Goal: Task Accomplishment & Management: Use online tool/utility

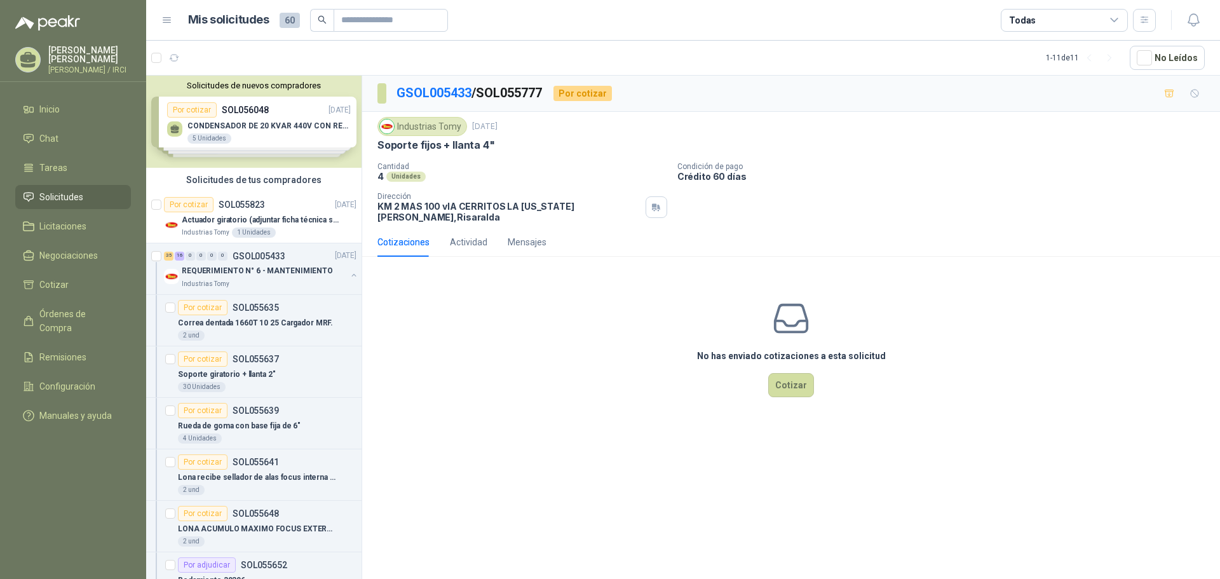
click at [285, 18] on span "60" at bounding box center [290, 20] width 20 height 15
click at [284, 17] on span "60" at bounding box center [290, 20] width 20 height 15
click at [286, 18] on span "60" at bounding box center [290, 20] width 20 height 15
click at [162, 19] on icon at bounding box center [166, 20] width 11 height 11
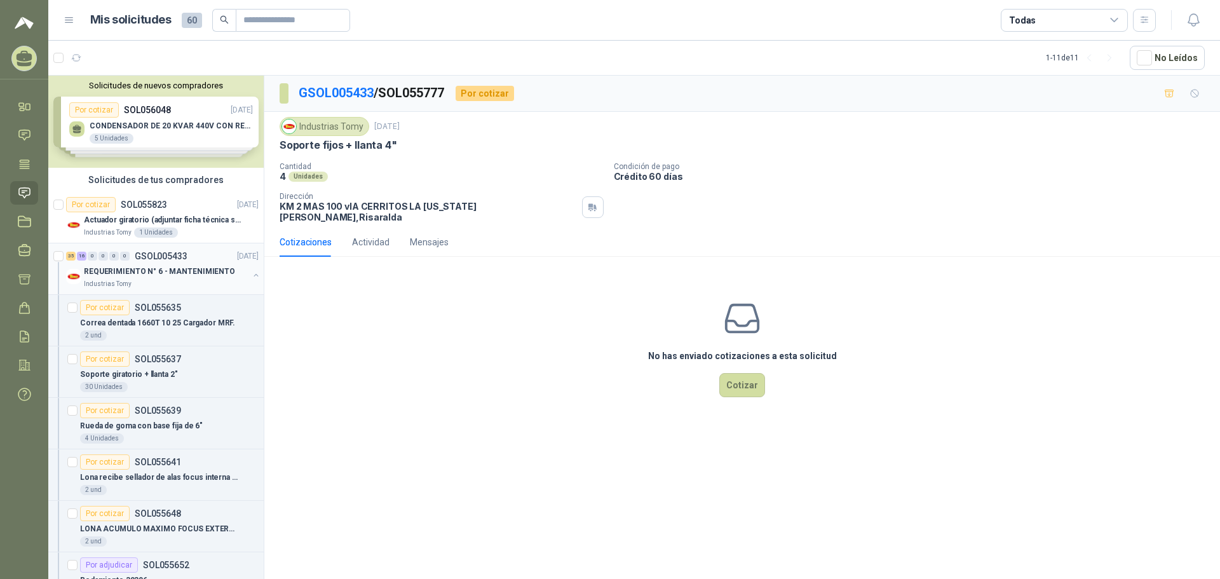
click at [173, 257] on p "GSOL005433" at bounding box center [161, 256] width 53 height 9
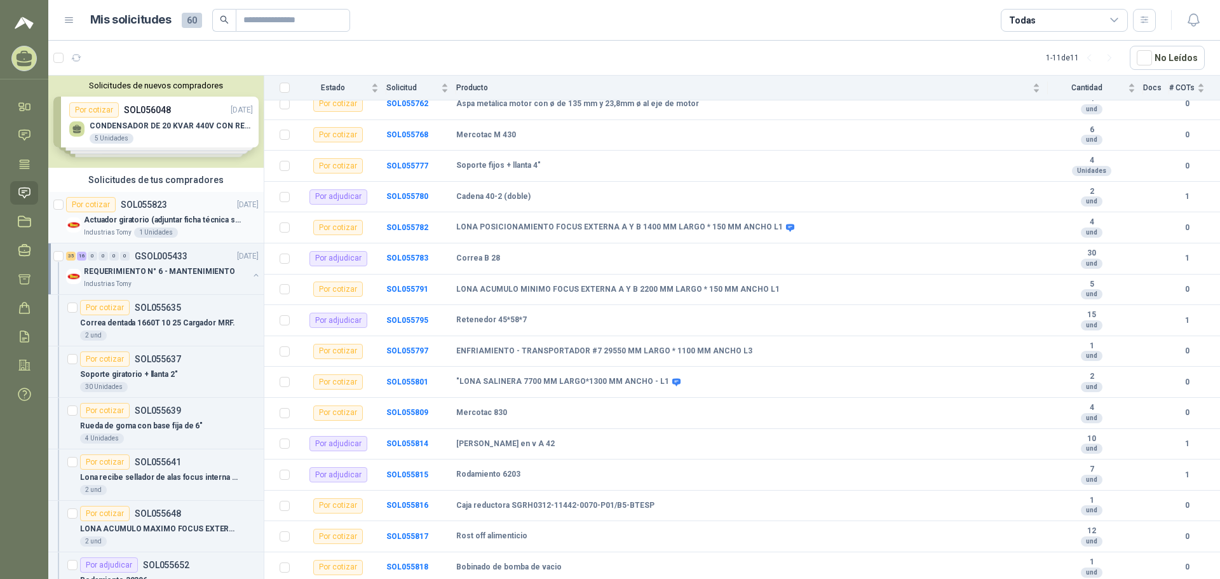
click at [181, 214] on p "Actuador giratorio (adjuntar ficha técnica si es diferente a festo)" at bounding box center [163, 220] width 158 height 12
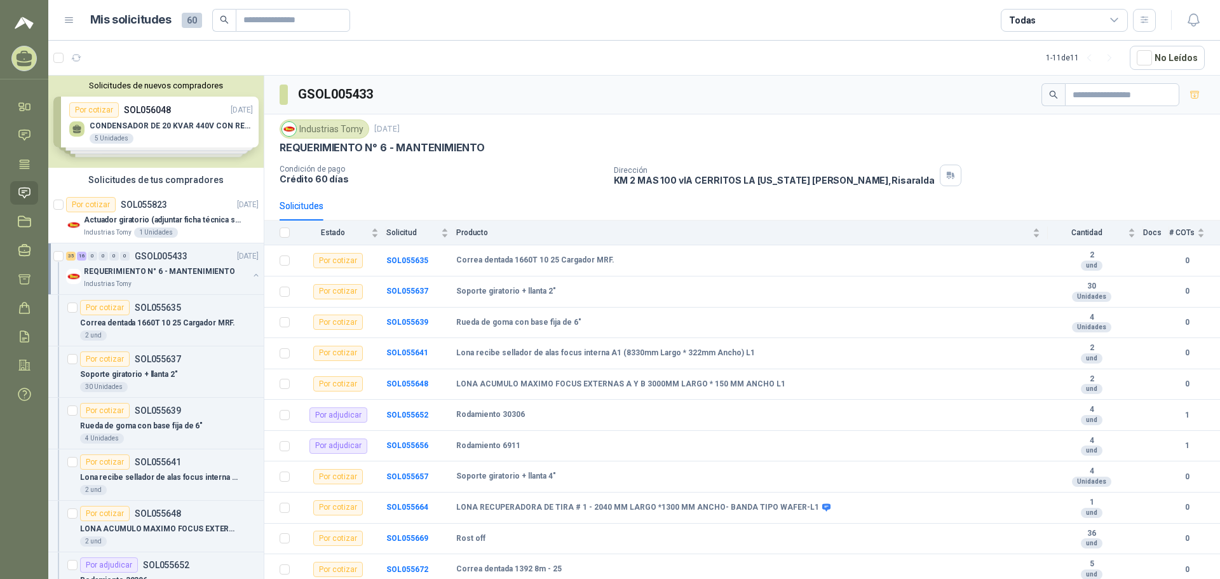
click at [86, 106] on div "Solicitudes de nuevos compradores Por cotizar SOL056048 16/09/25 CONDENSADOR DE…" at bounding box center [155, 122] width 215 height 92
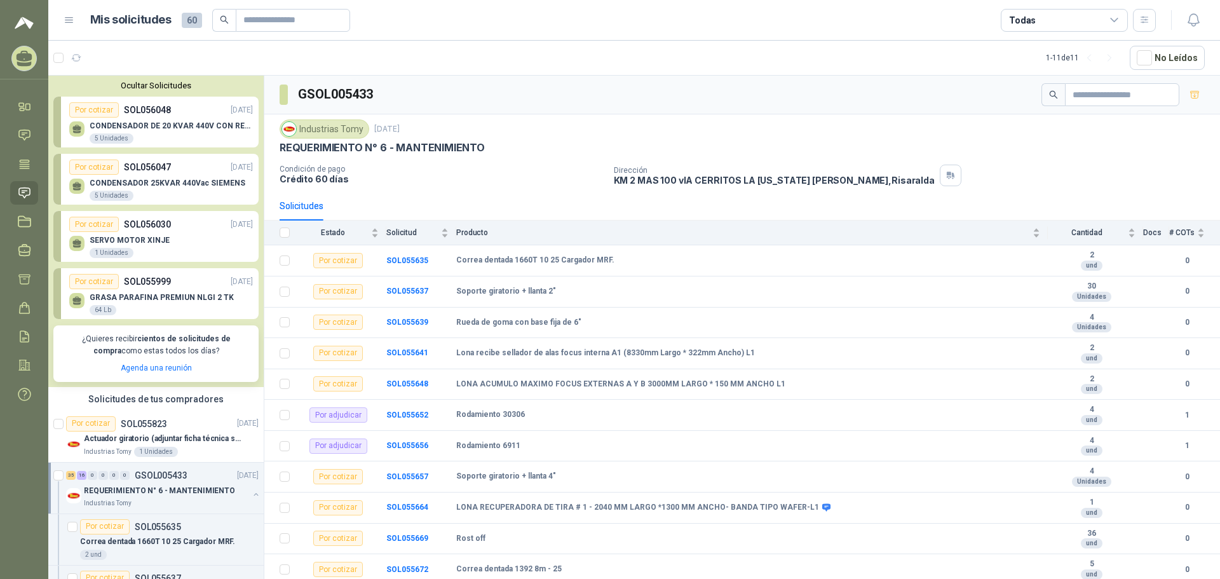
click at [80, 108] on div "Por cotizar" at bounding box center [94, 109] width 50 height 15
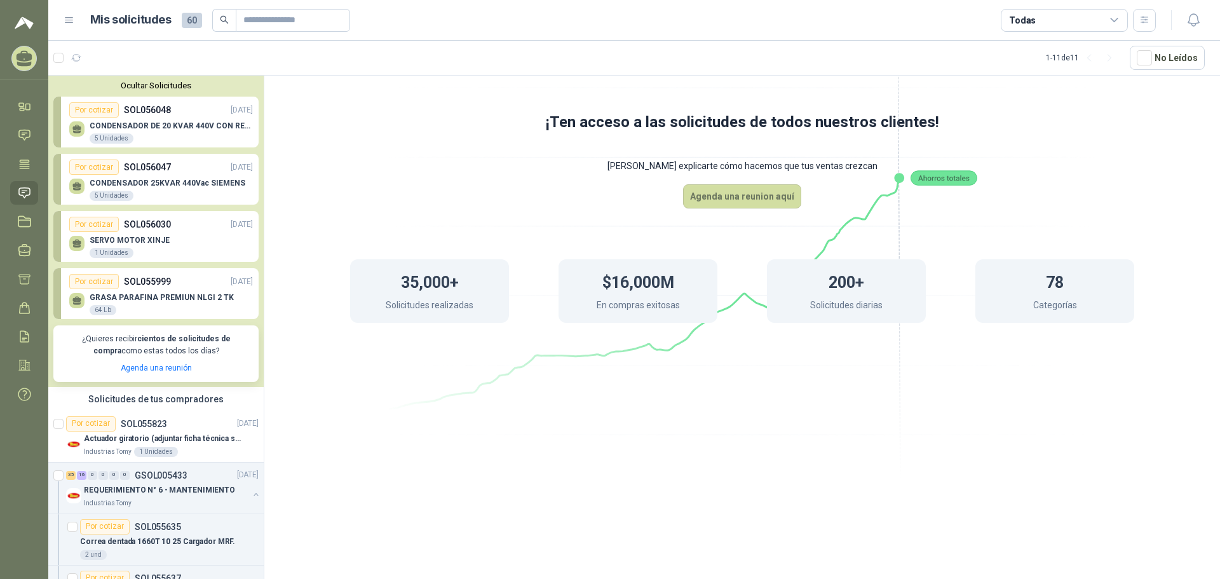
click at [106, 135] on div "5 Unidades" at bounding box center [112, 138] width 44 height 10
click at [445, 283] on h1 "35,000+" at bounding box center [430, 281] width 58 height 28
click at [115, 170] on div "Por cotizar" at bounding box center [94, 167] width 50 height 15
click at [112, 194] on div "5 Unidades" at bounding box center [112, 196] width 44 height 10
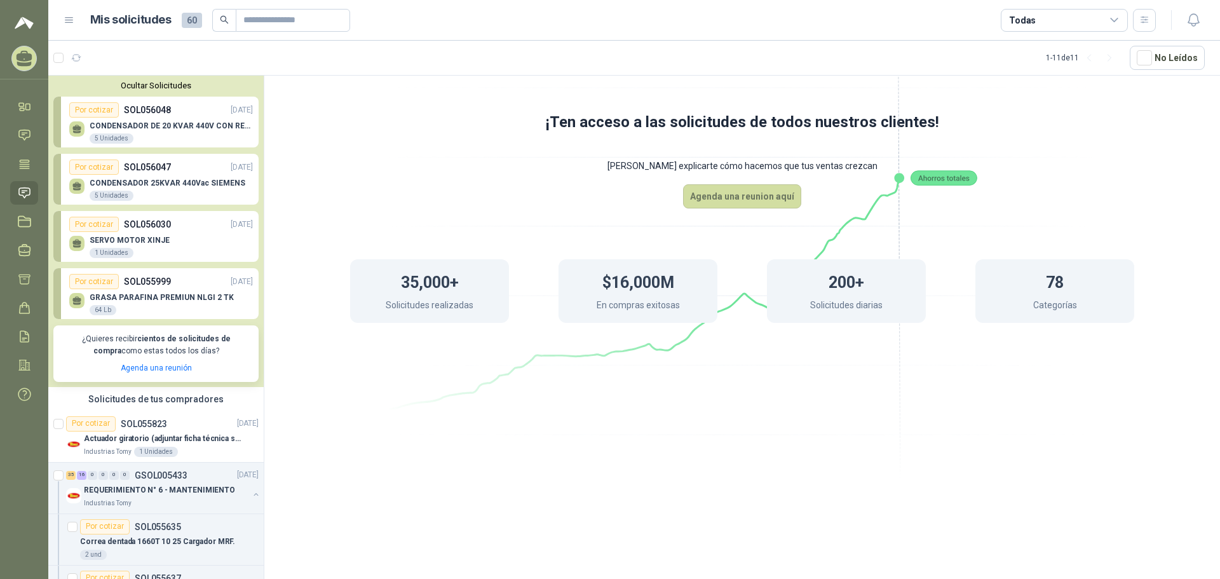
click at [121, 247] on div "SERVO MOTOR XINJE 1 Unidades" at bounding box center [130, 247] width 80 height 23
click at [120, 309] on div "GRASA PARAFINA PREMIUN NLGI 2 TK 64 Lb" at bounding box center [162, 304] width 144 height 23
click at [78, 58] on icon "button" at bounding box center [76, 58] width 11 height 11
click at [139, 423] on p "SOL055823" at bounding box center [144, 423] width 46 height 9
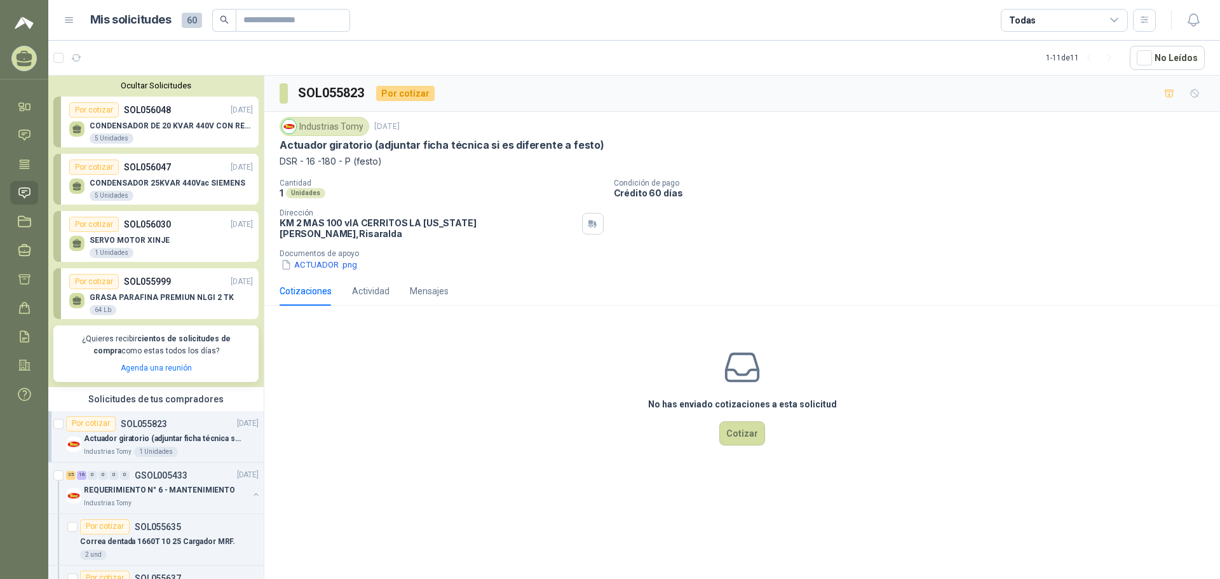
click at [153, 290] on div "GRASA PARAFINA PREMIUN NLGI 2 TK 64 Lb" at bounding box center [161, 302] width 184 height 27
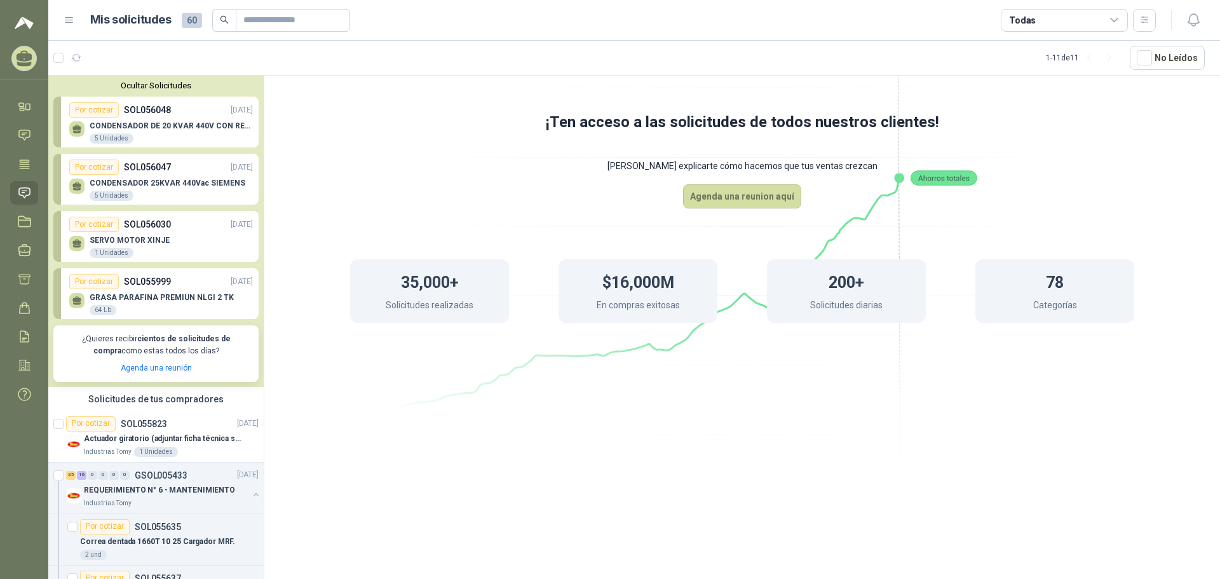
click at [146, 231] on p "SOL056030" at bounding box center [147, 224] width 47 height 14
click at [147, 174] on p "SOL056047" at bounding box center [147, 167] width 47 height 14
click at [161, 130] on p "CONDENSADOR DE 20 KVAR 440V CON RESISTENCIA DE CARGA" at bounding box center [171, 125] width 163 height 9
click at [148, 90] on button "Ocultar Solicitudes" at bounding box center [155, 86] width 205 height 10
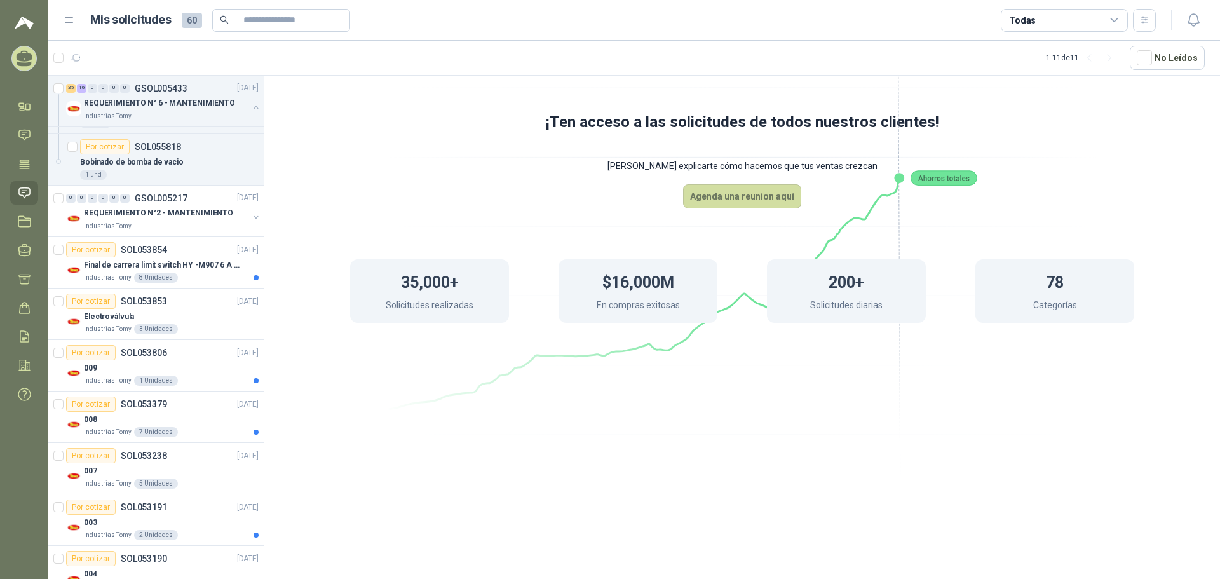
scroll to position [2818, 0]
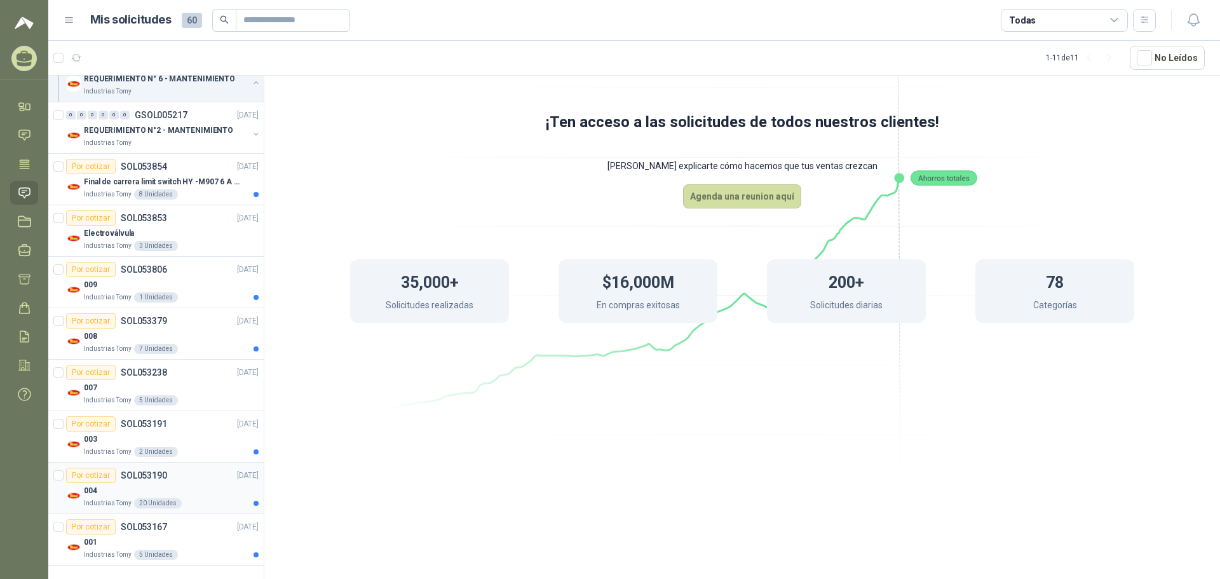
click at [159, 498] on div "20 Unidades" at bounding box center [158, 503] width 48 height 10
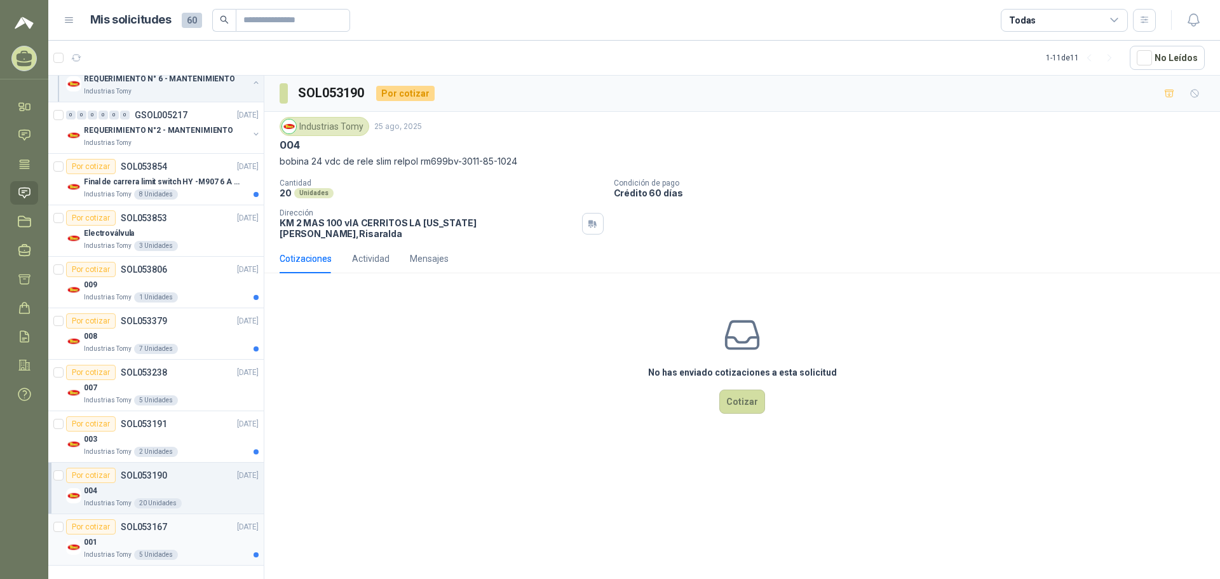
click at [153, 556] on div "5 Unidades" at bounding box center [156, 555] width 44 height 10
click at [144, 448] on div "2 Unidades" at bounding box center [156, 452] width 44 height 10
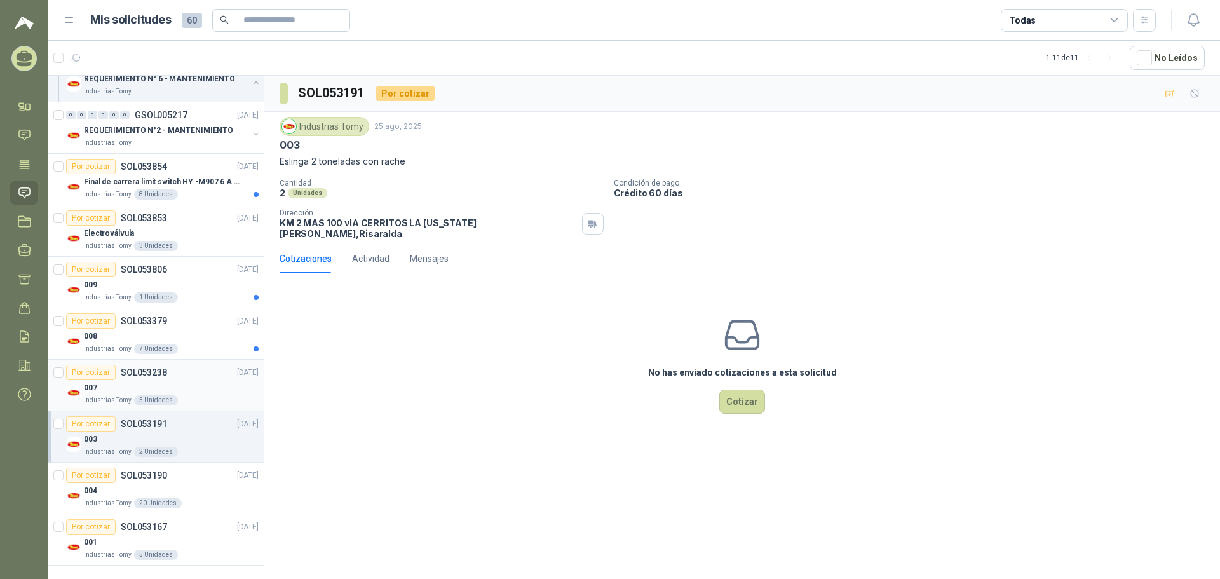
click at [157, 398] on div "5 Unidades" at bounding box center [156, 400] width 44 height 10
click at [101, 371] on div "Por cotizar" at bounding box center [91, 372] width 50 height 15
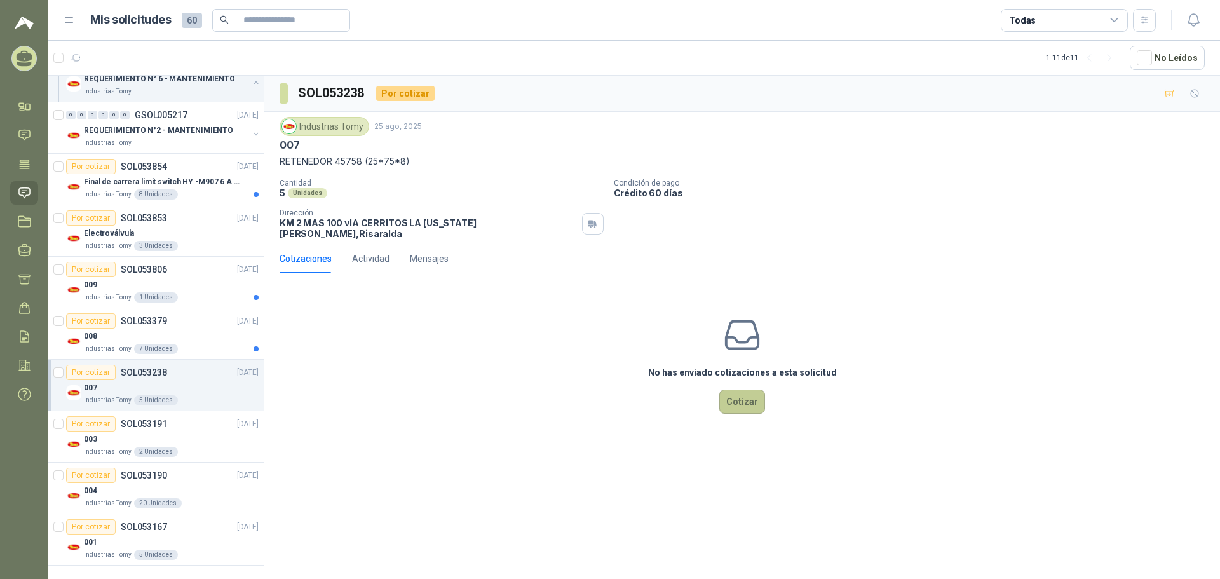
click at [737, 392] on button "Cotizar" at bounding box center [742, 402] width 46 height 24
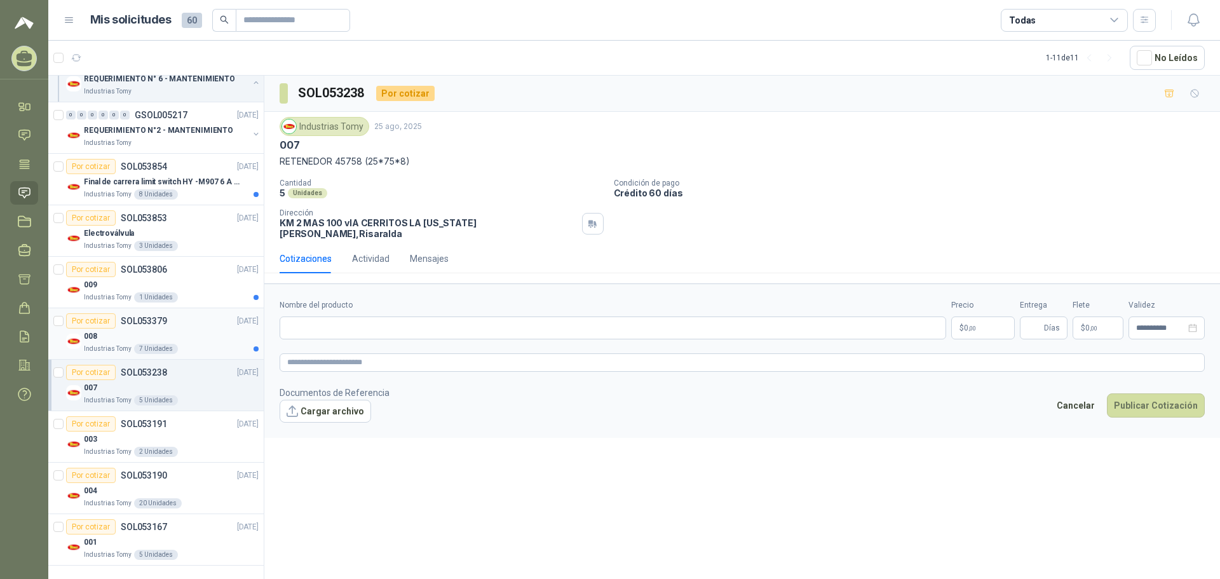
click at [146, 345] on div "7 Unidades" at bounding box center [156, 349] width 44 height 10
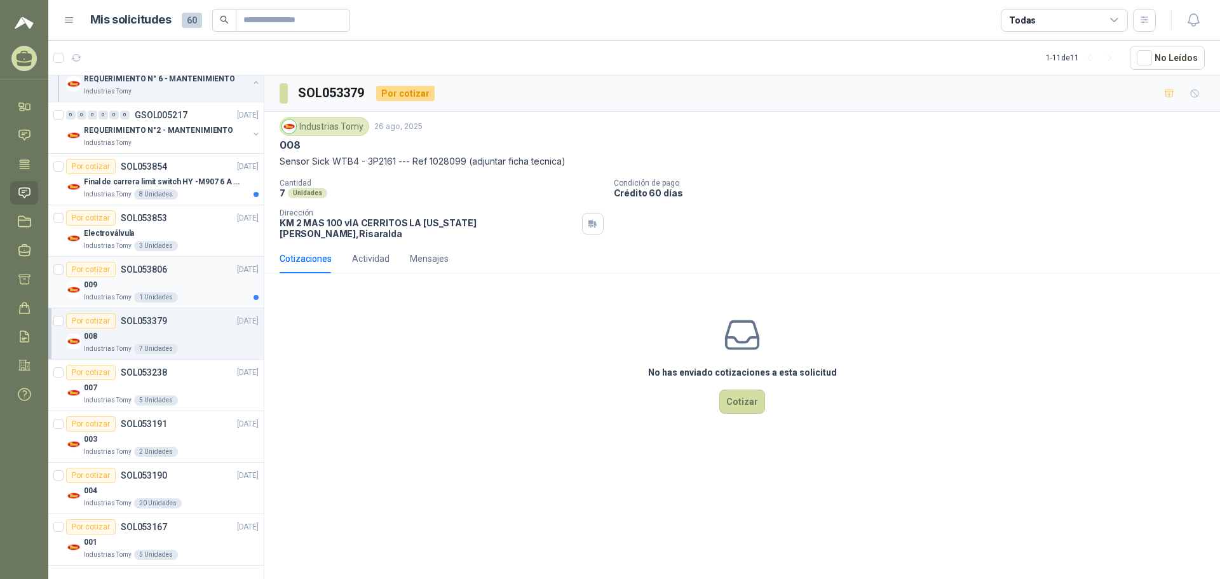
click at [153, 298] on div "1 Unidades" at bounding box center [156, 297] width 44 height 10
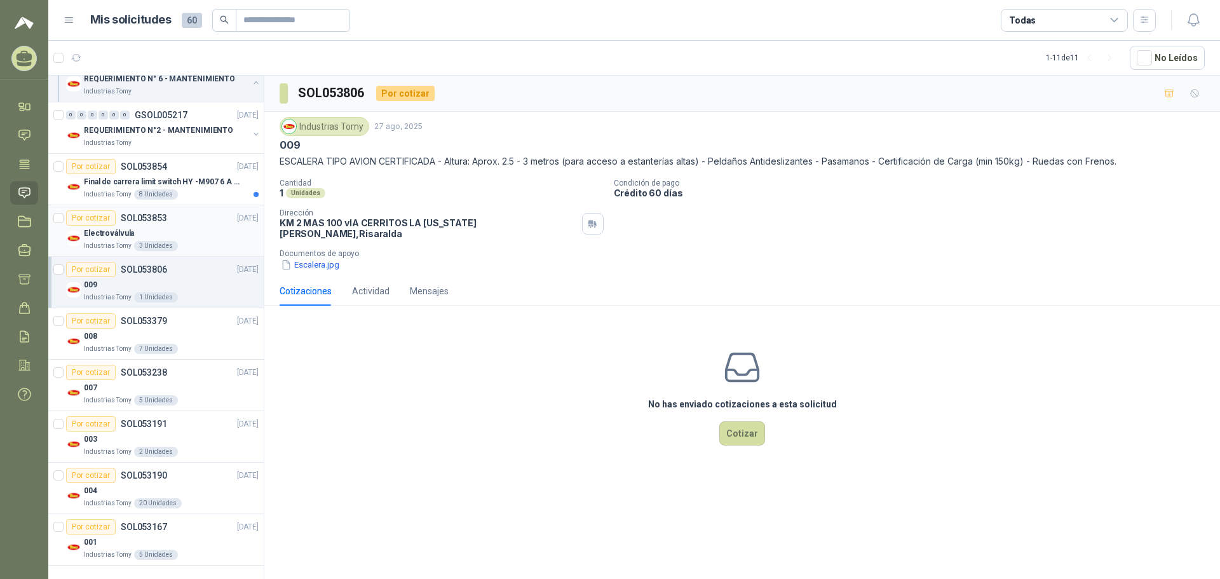
click at [160, 240] on div "Electroválvula" at bounding box center [171, 233] width 175 height 15
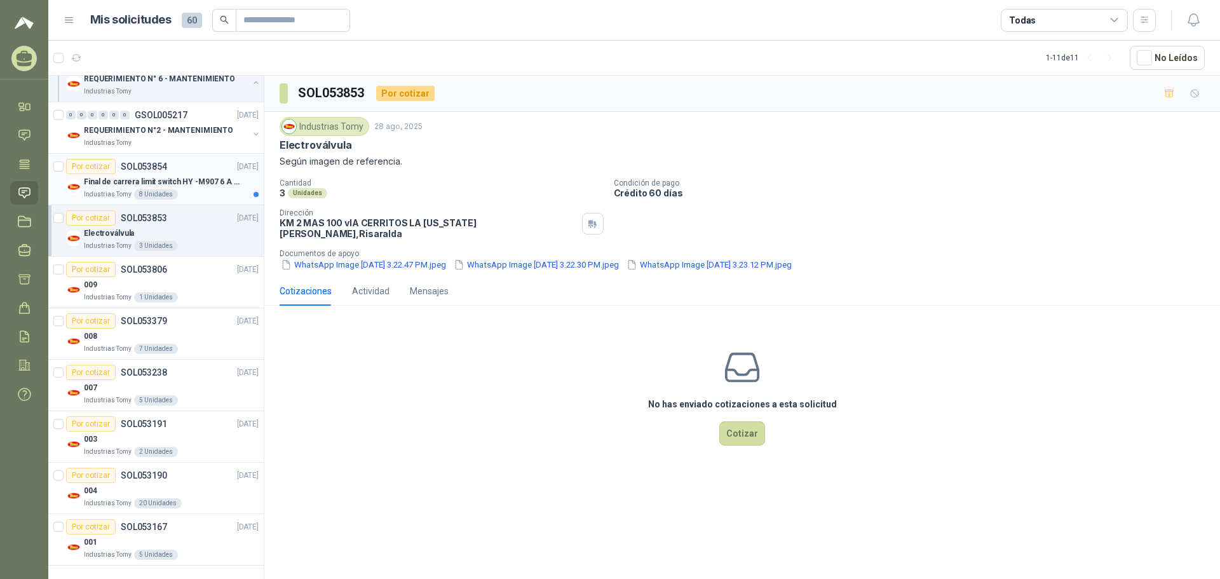
click at [149, 176] on p "Final de carrera limit switch HY -M907 6 A - 250 V a.c" at bounding box center [163, 182] width 158 height 12
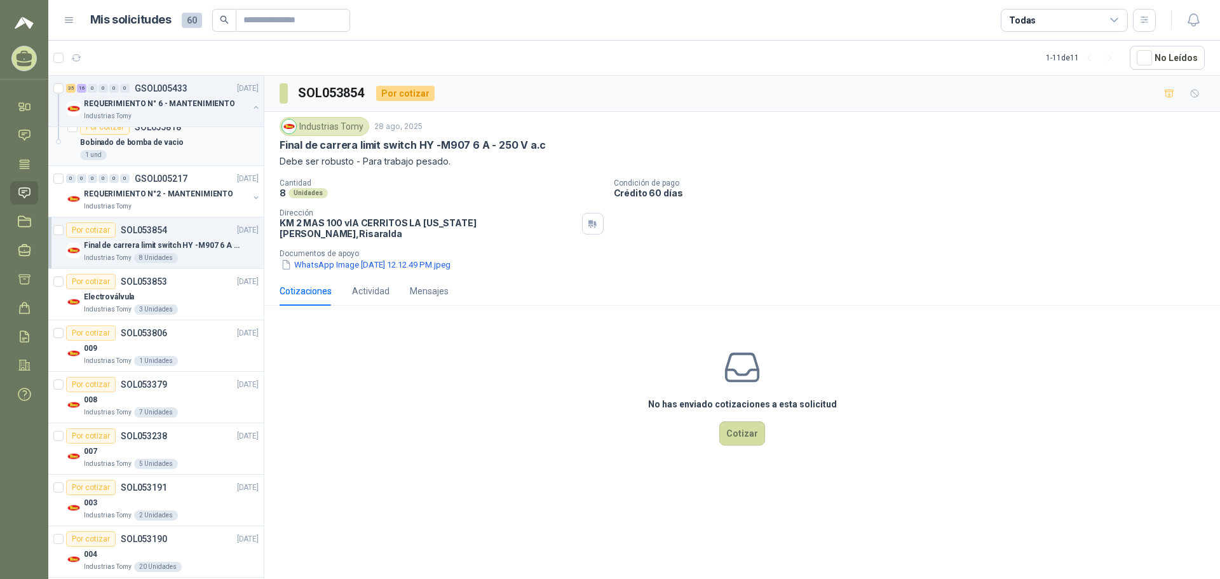
scroll to position [2691, 0]
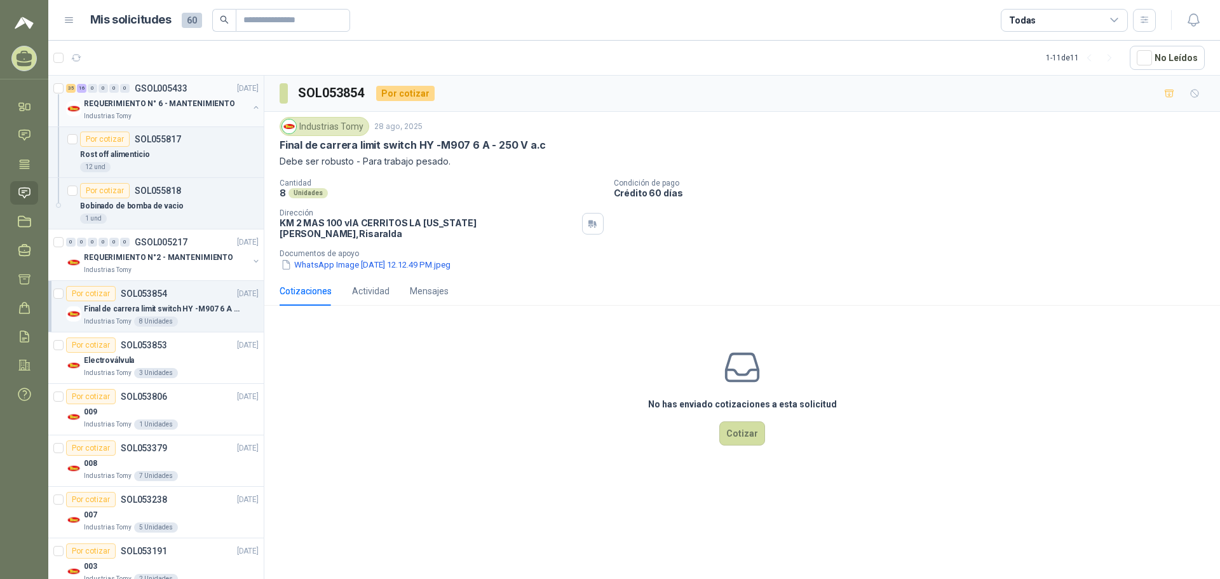
click at [133, 82] on div "35 16 0 0 0 0 GSOL005433 12/09/25" at bounding box center [163, 88] width 195 height 15
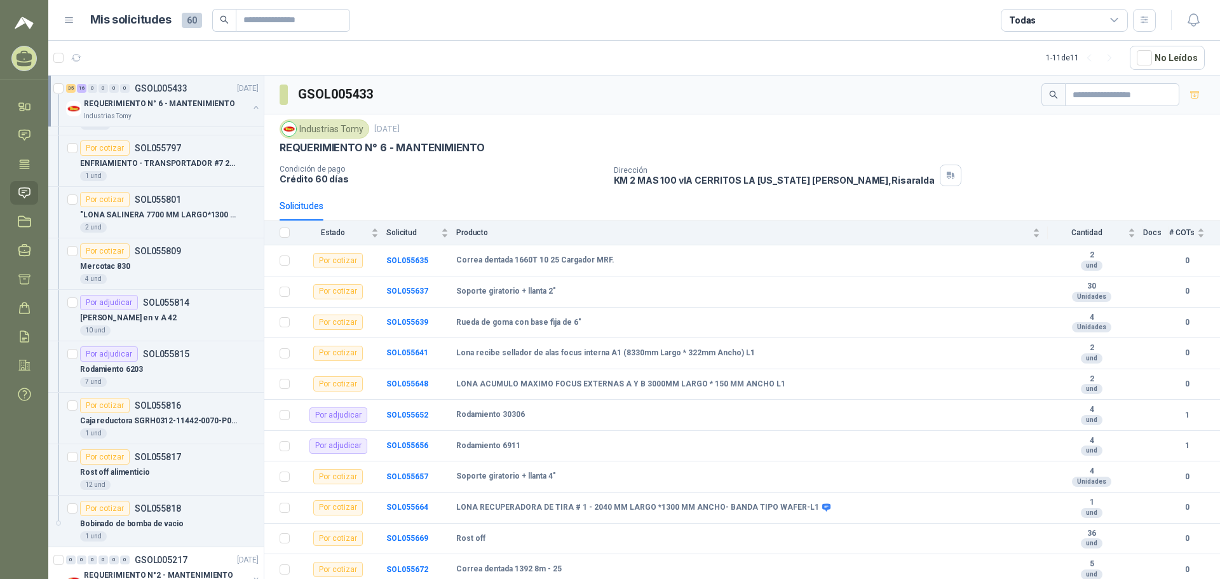
click at [158, 85] on p "GSOL005433" at bounding box center [161, 88] width 53 height 9
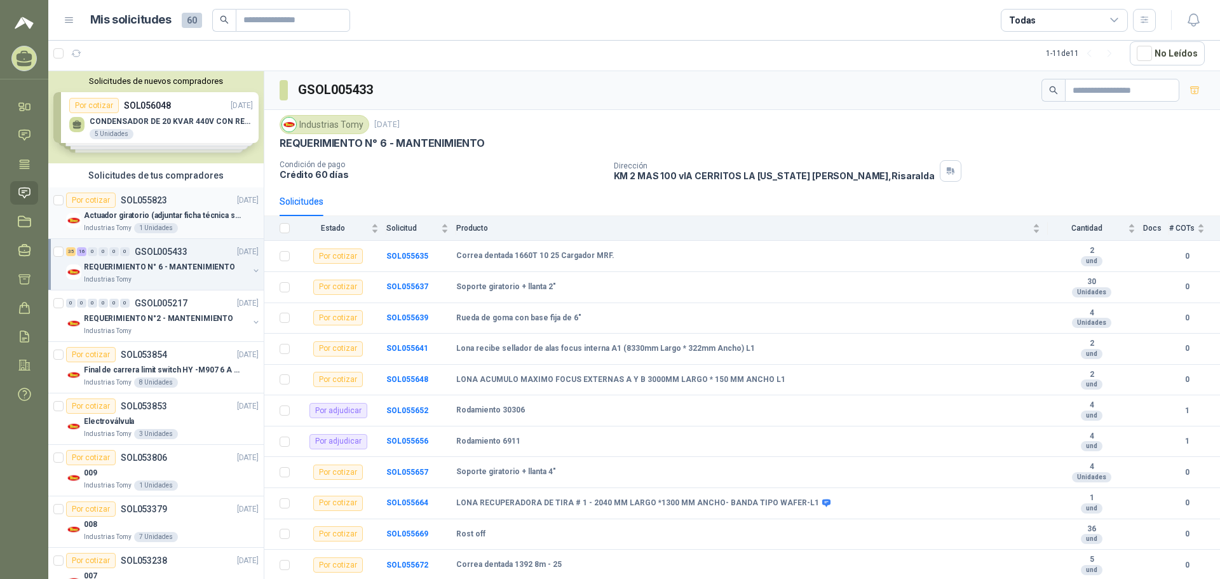
click at [151, 203] on p "SOL055823" at bounding box center [144, 200] width 46 height 9
